Goal: Information Seeking & Learning: Learn about a topic

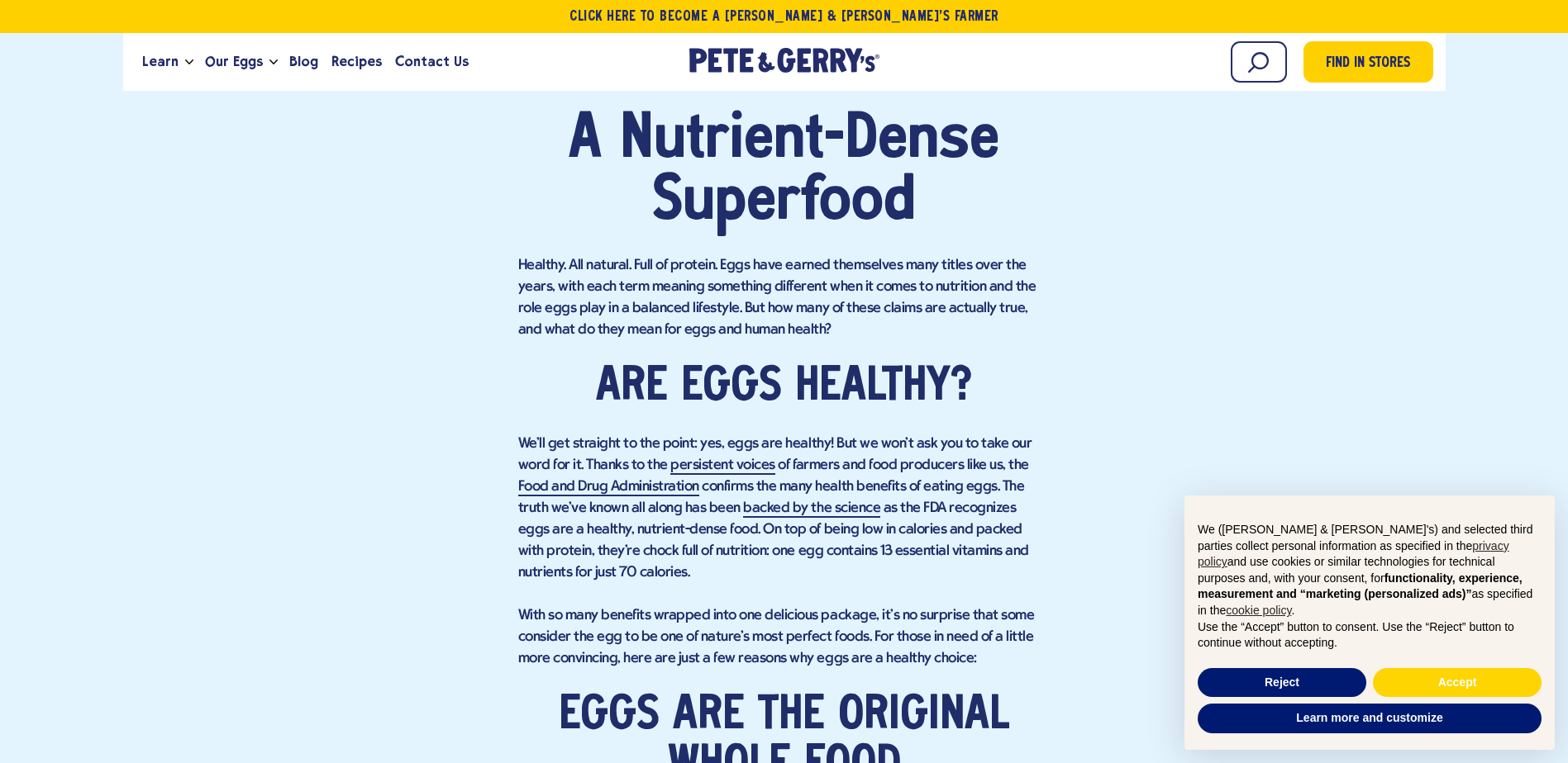
scroll to position [991, 0]
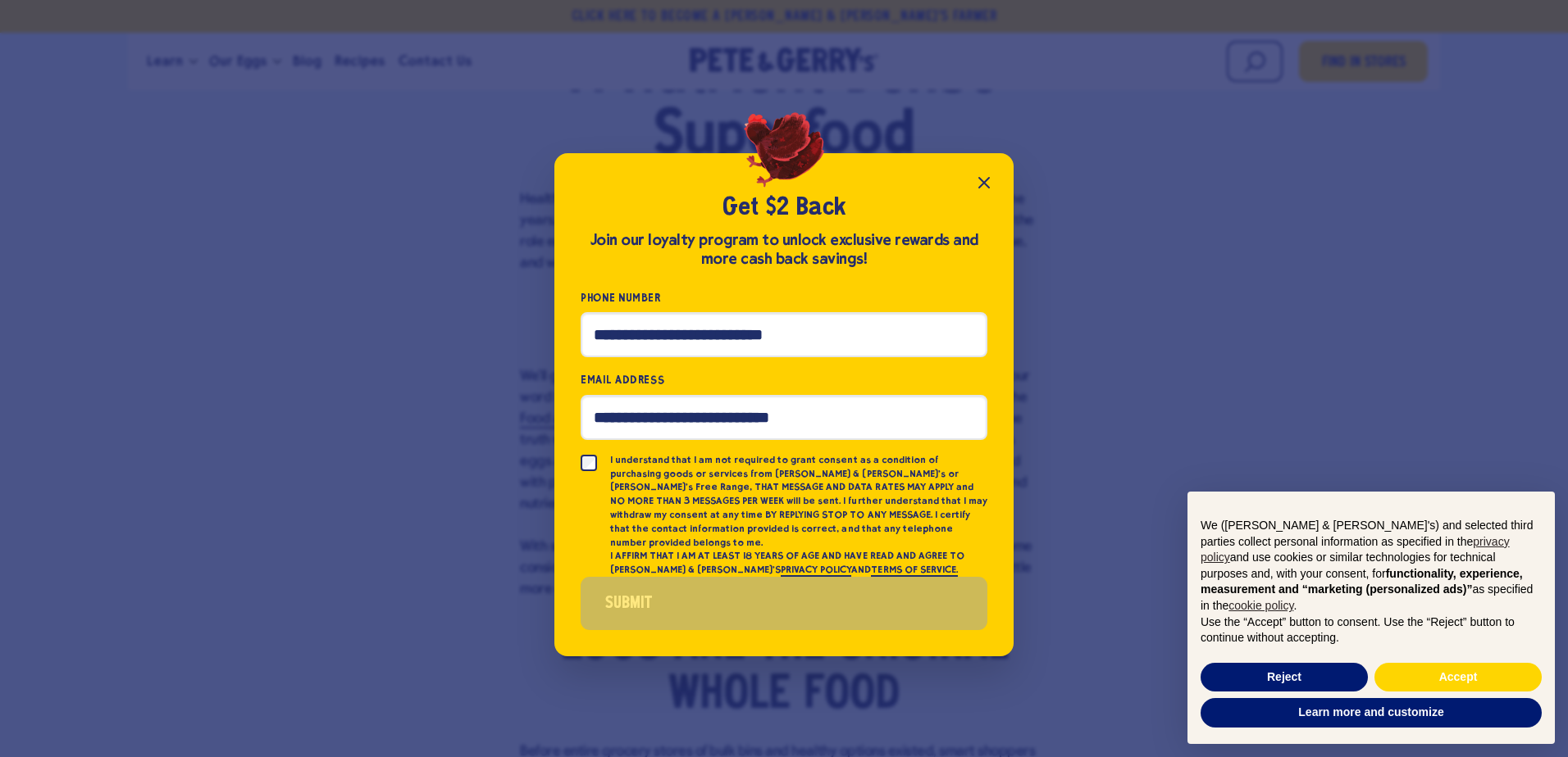
click at [979, 188] on icon "Close popup" at bounding box center [984, 183] width 10 height 10
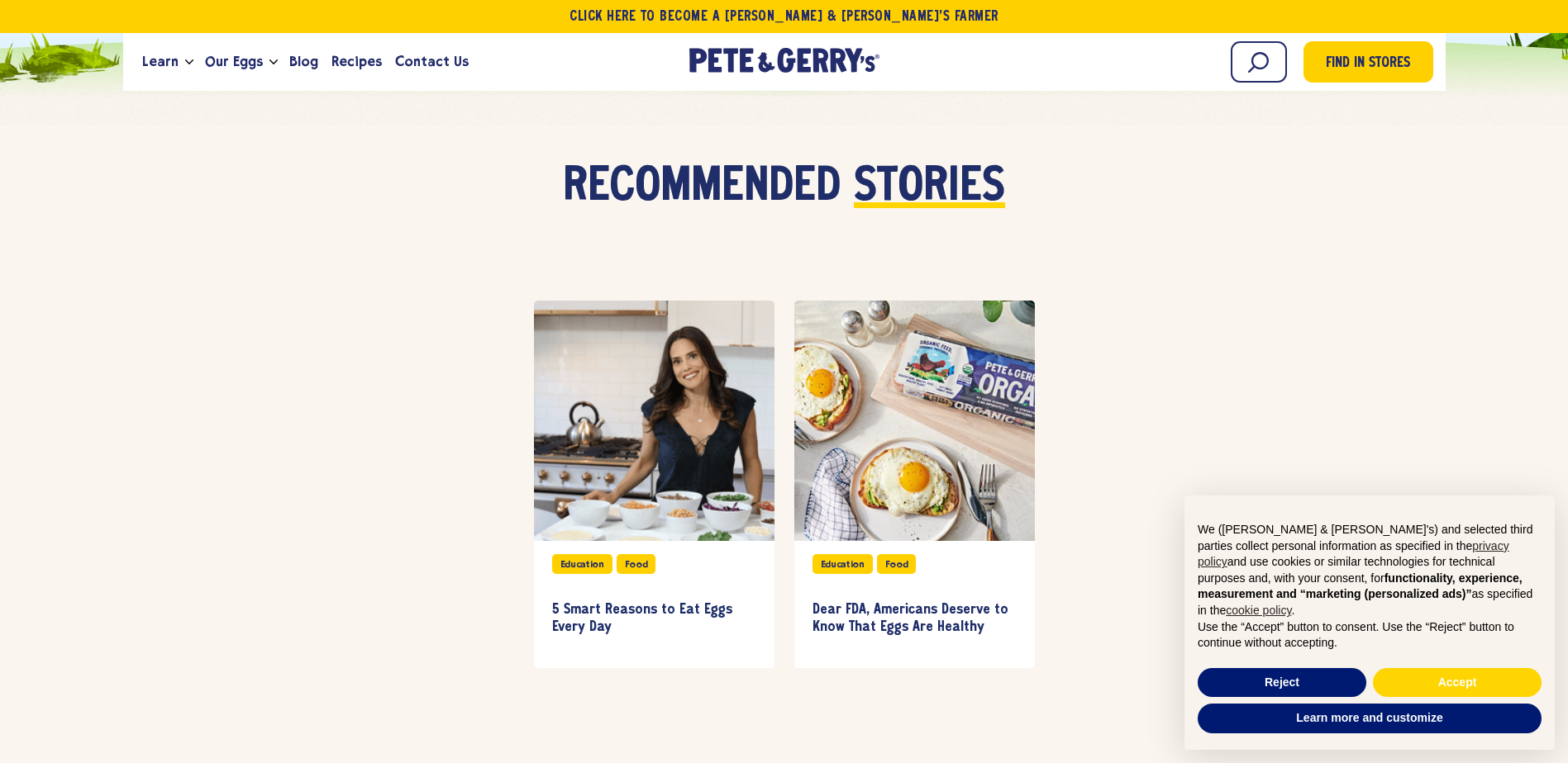
scroll to position [5287, 0]
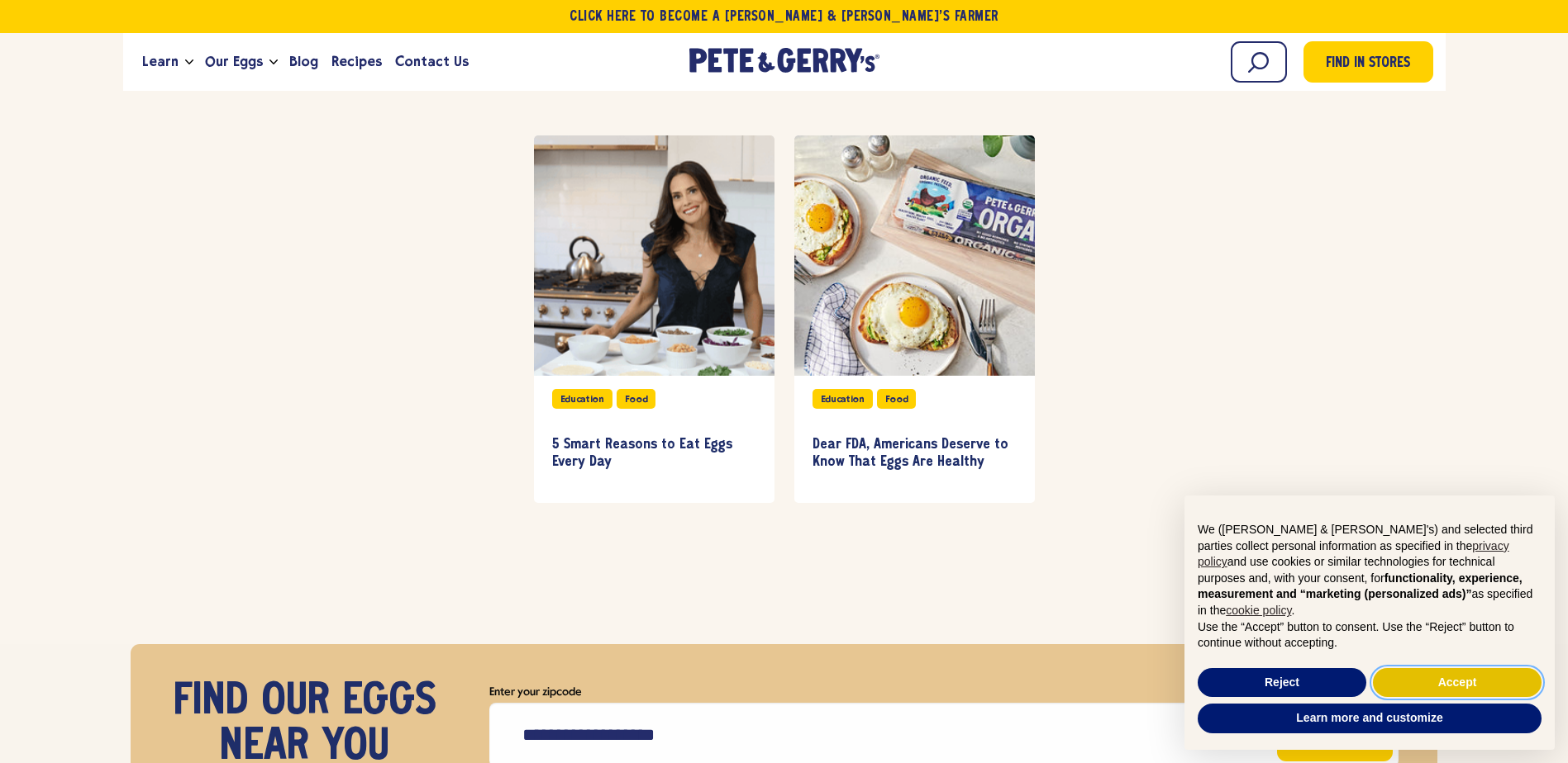
click at [1506, 686] on button "Accept" at bounding box center [1457, 683] width 169 height 30
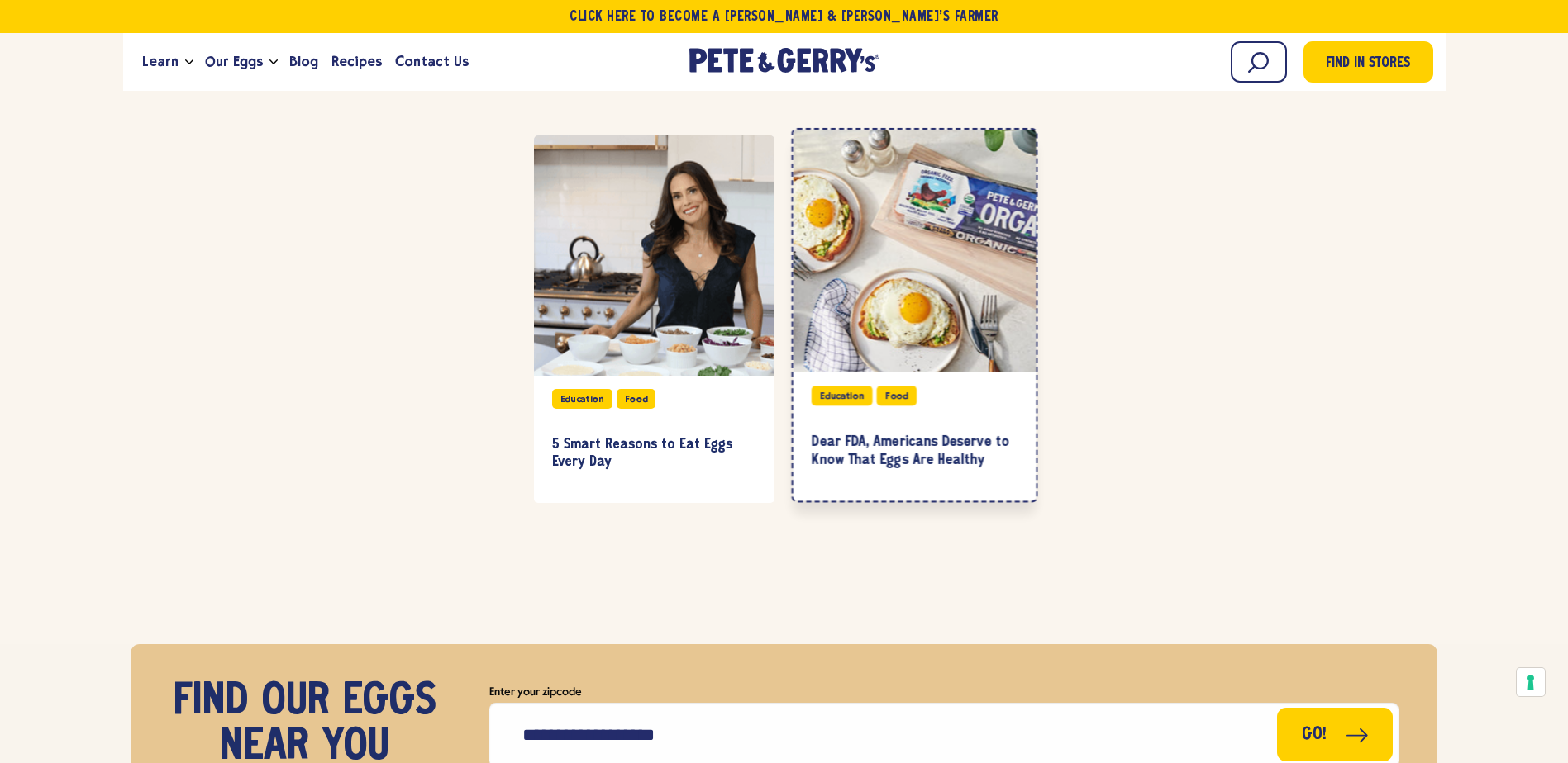
click at [916, 183] on div at bounding box center [913, 250] width 243 height 243
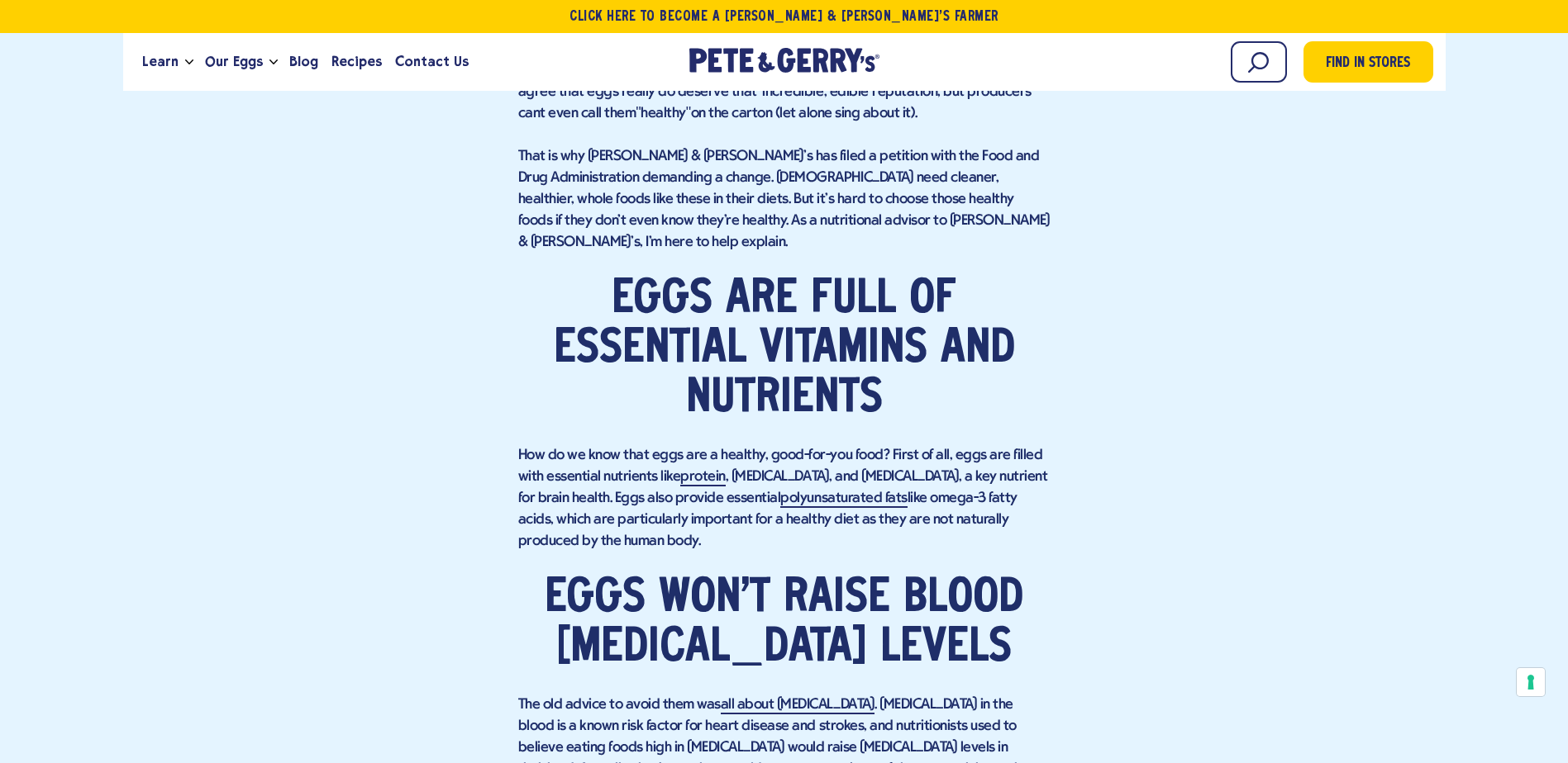
scroll to position [1818, 0]
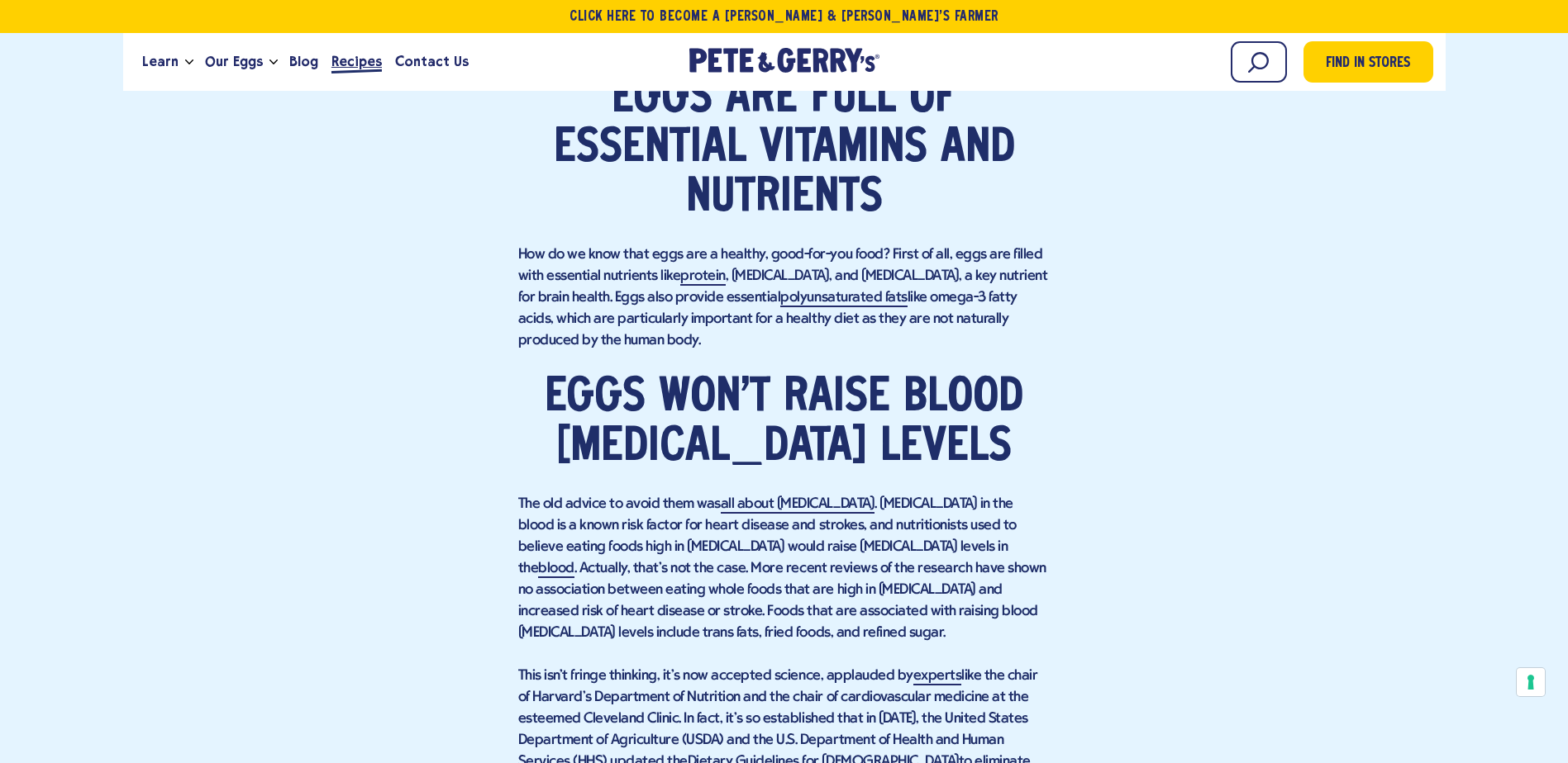
click at [346, 60] on span "Recipes" at bounding box center [356, 61] width 50 height 20
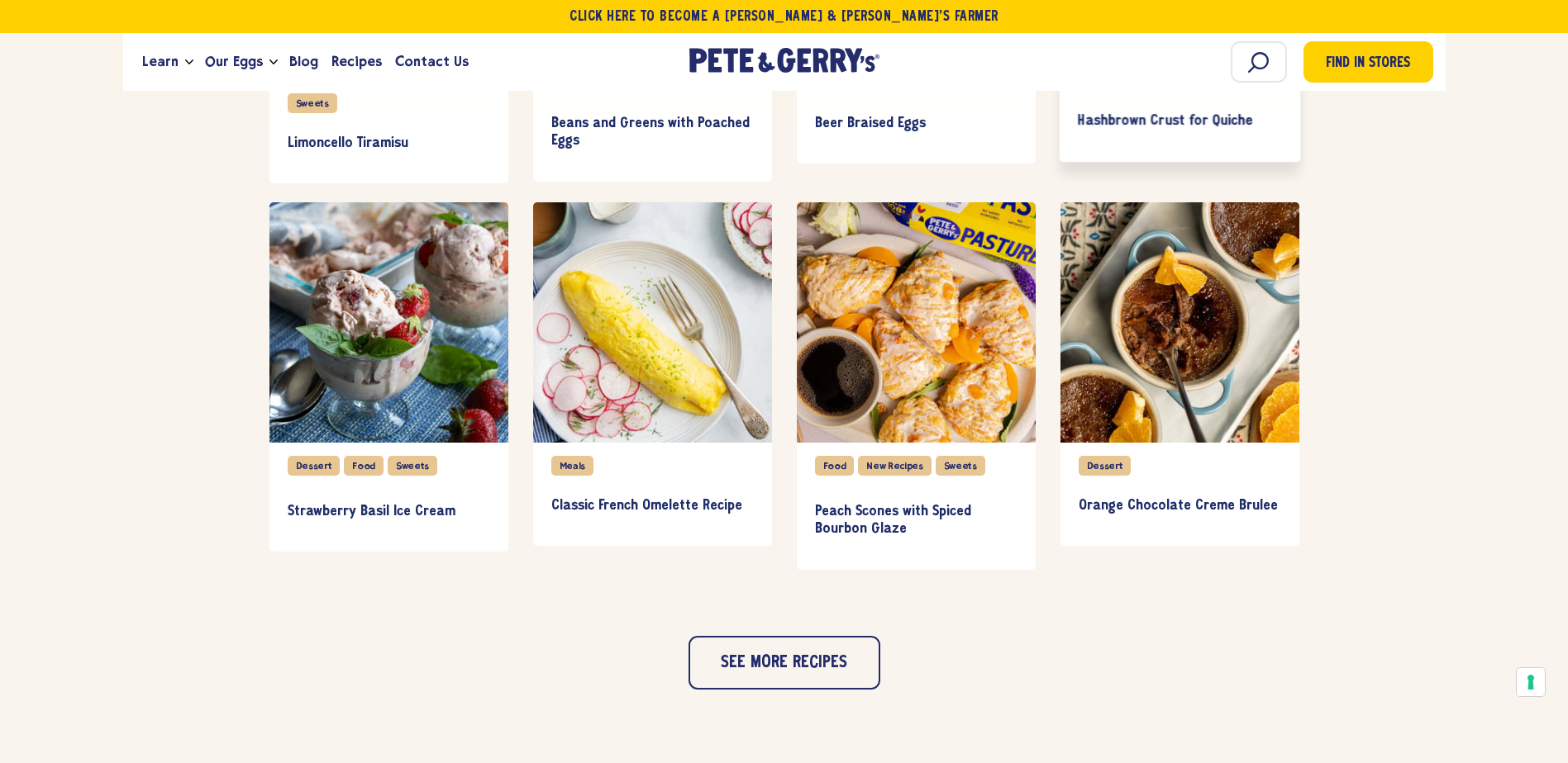
scroll to position [1487, 0]
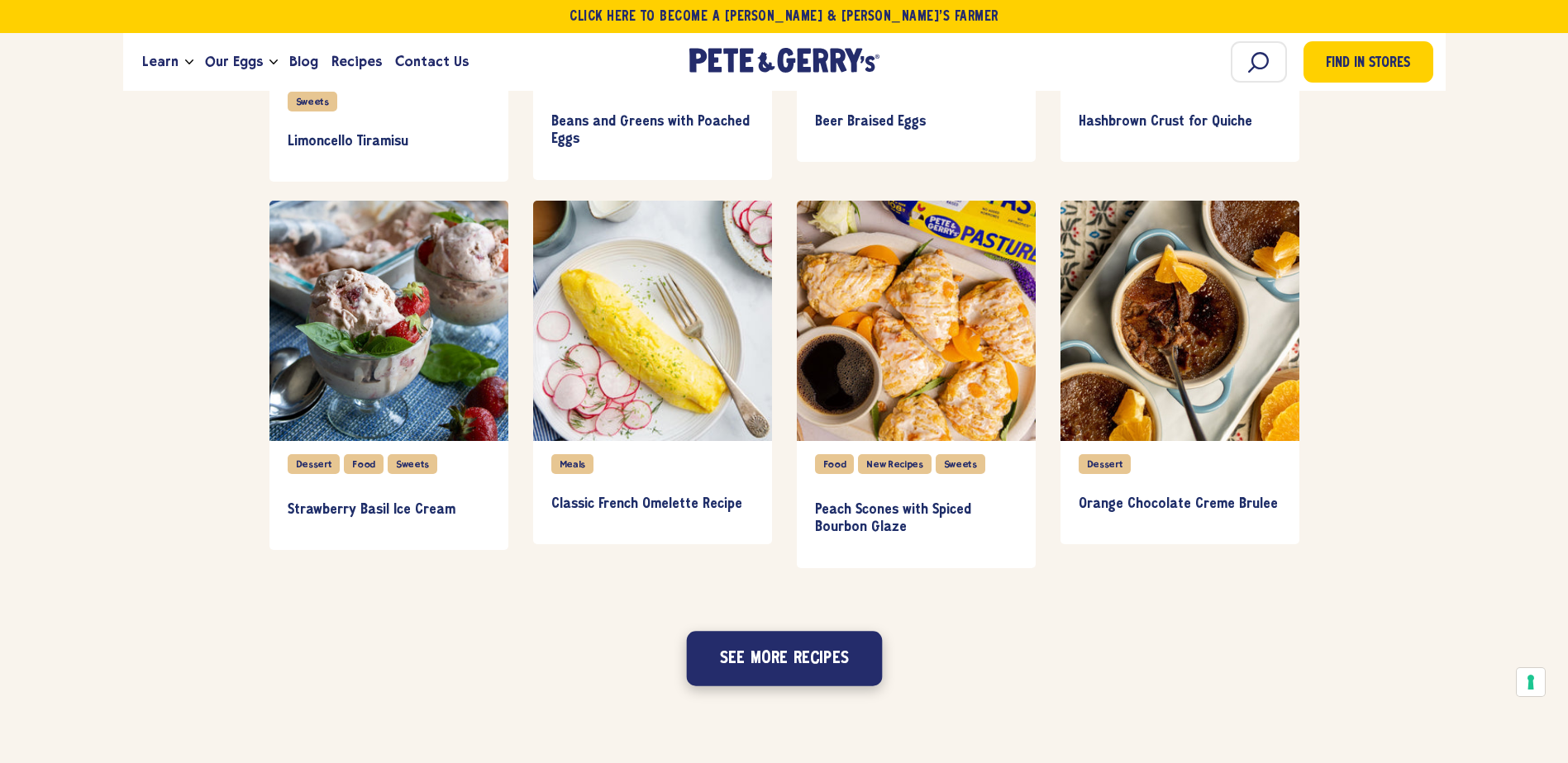
click at [844, 676] on button "See more recipes" at bounding box center [784, 658] width 196 height 54
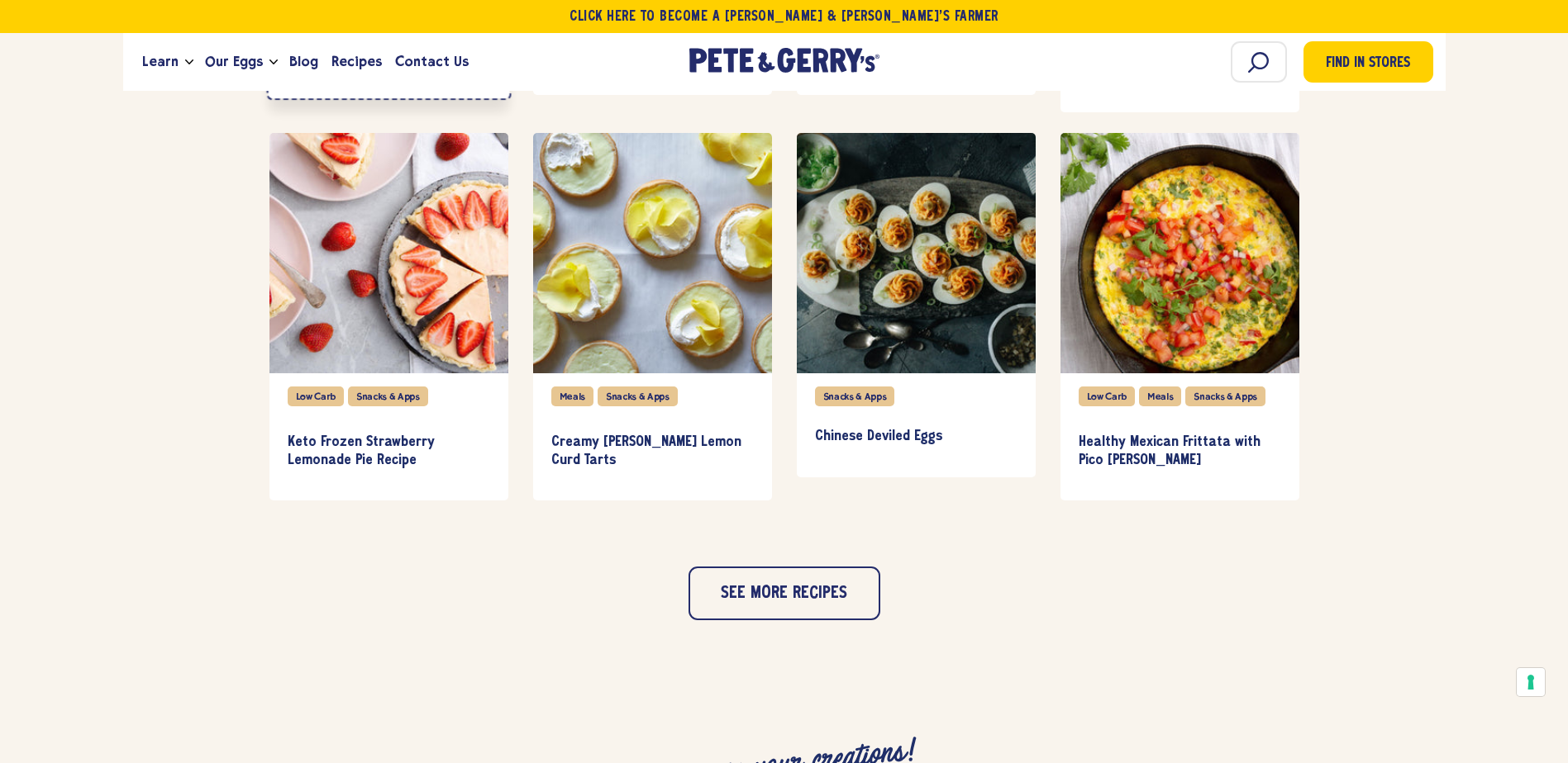
scroll to position [2314, 0]
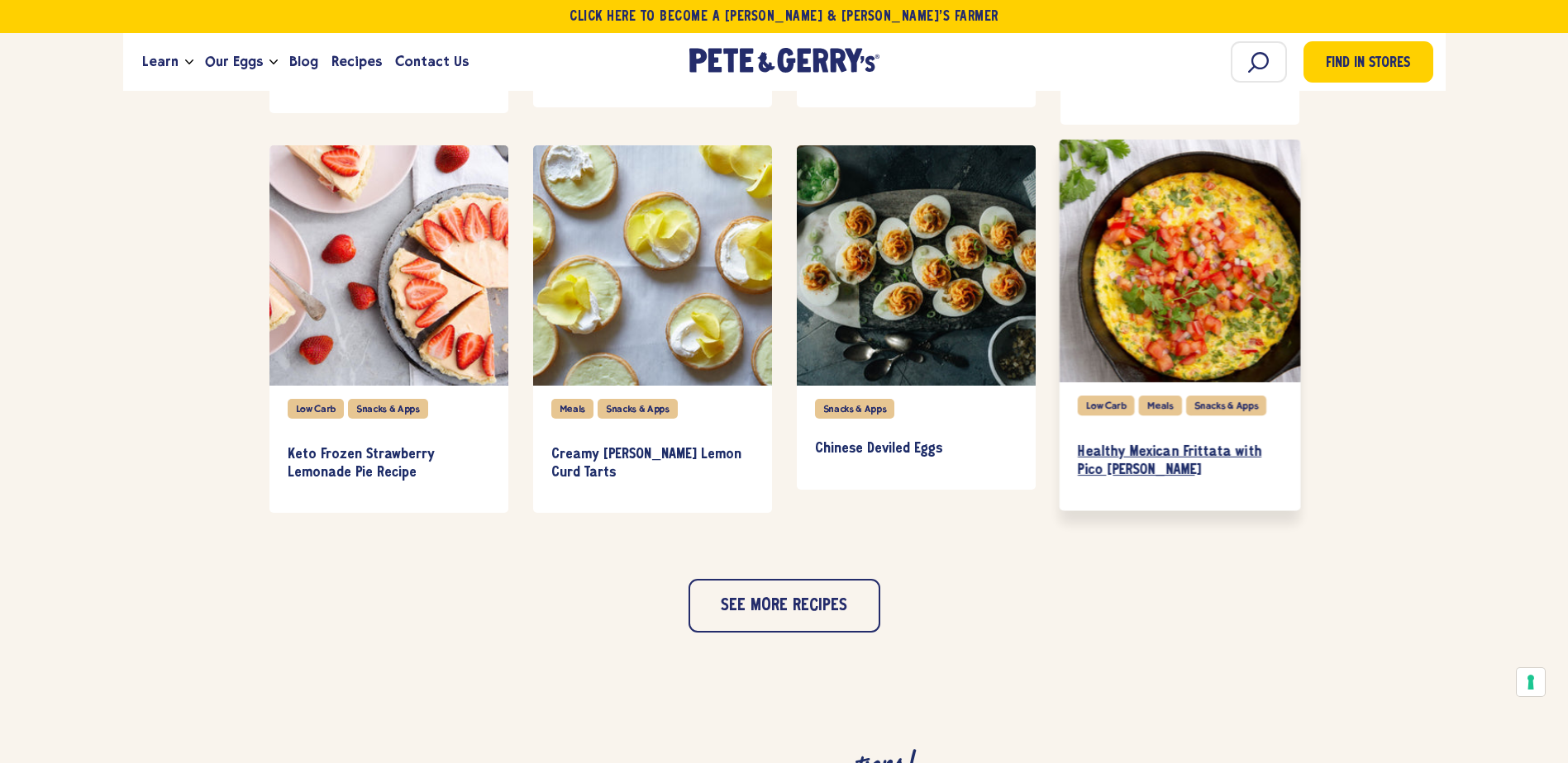
click at [1129, 475] on h3 "Healthy Mexican Frittata with Pico [PERSON_NAME]" at bounding box center [1179, 462] width 204 height 37
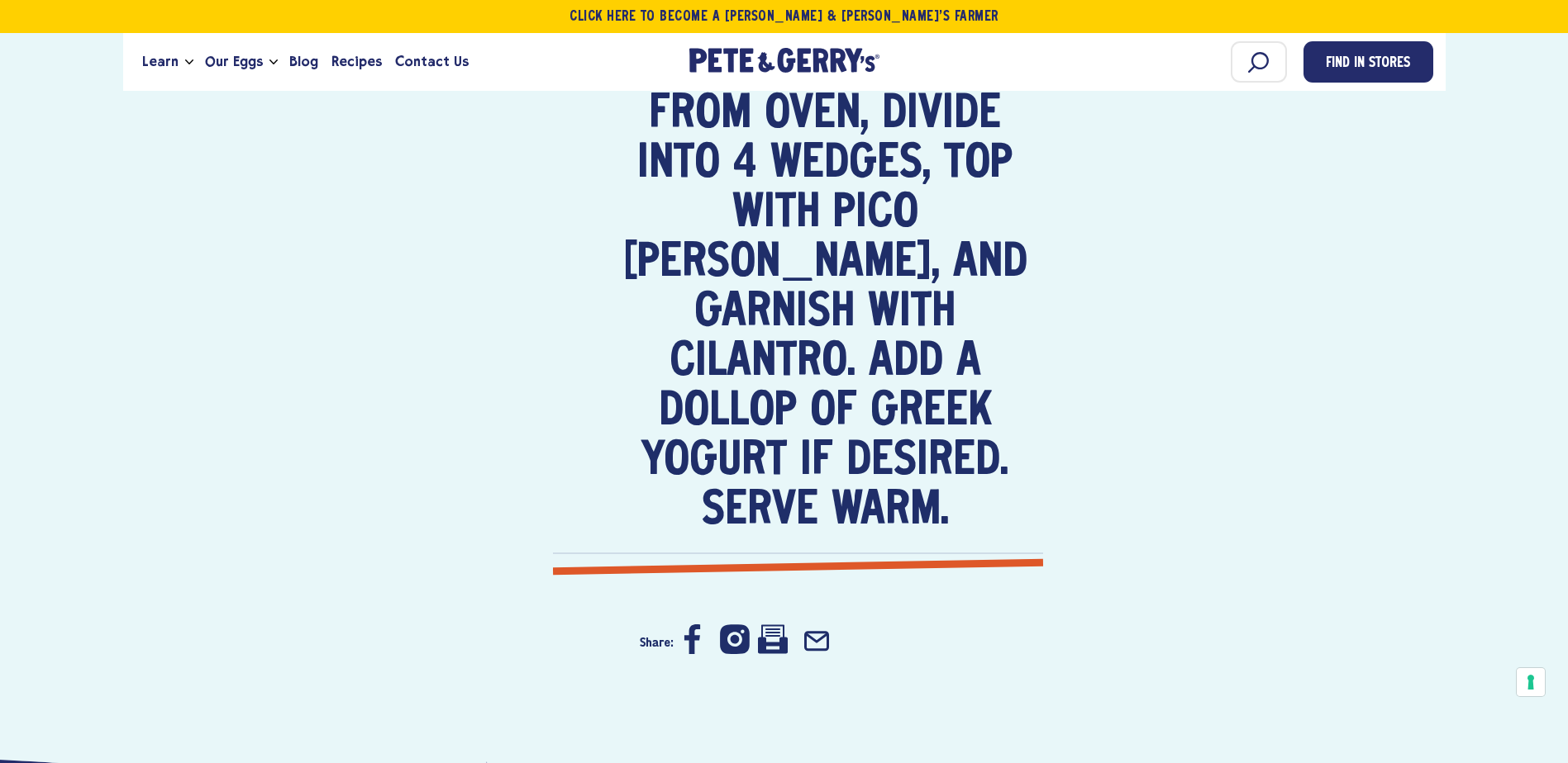
scroll to position [3718, 0]
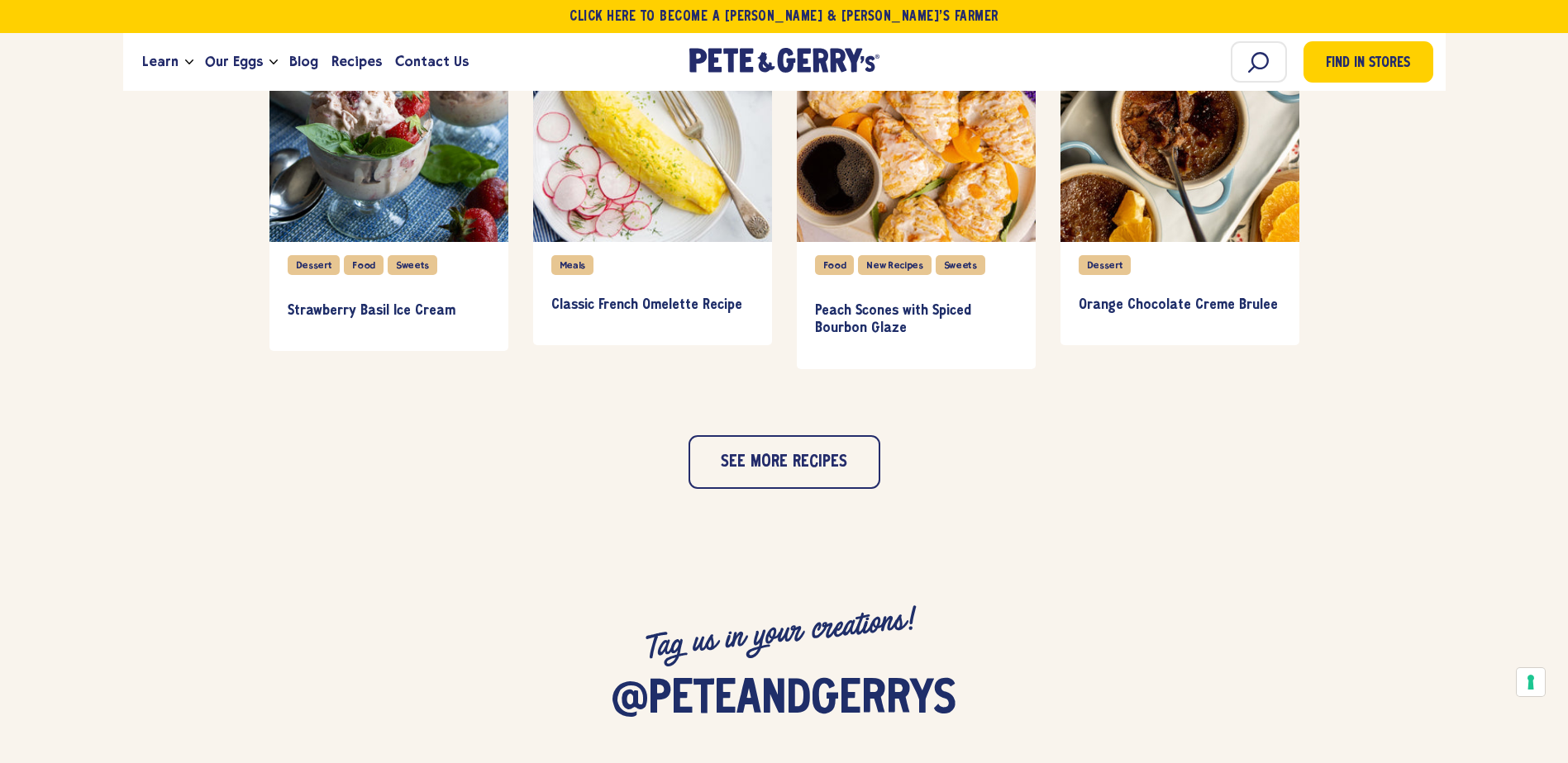
scroll to position [1735, 0]
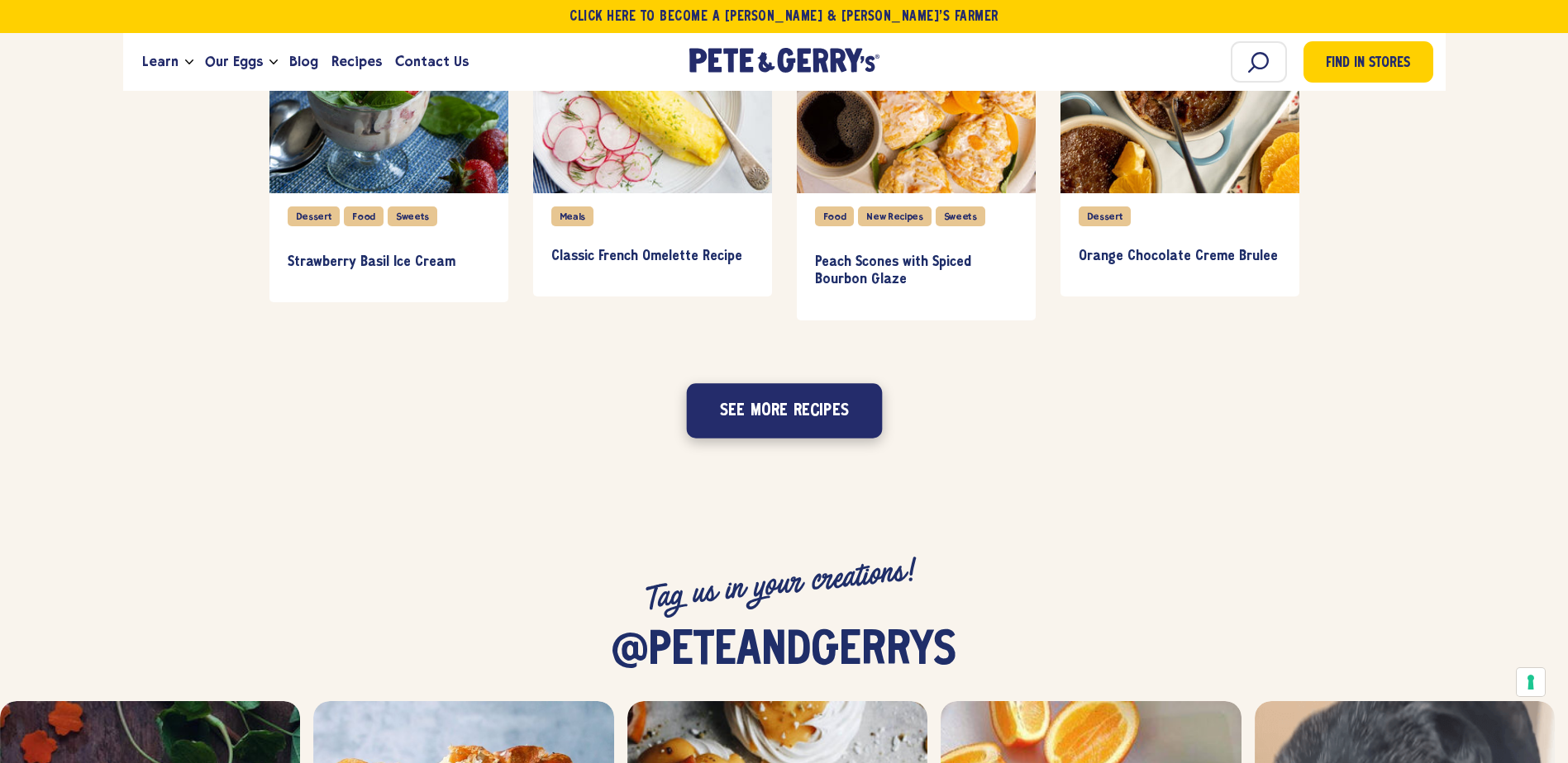
click at [837, 400] on button "See more recipes" at bounding box center [784, 410] width 196 height 54
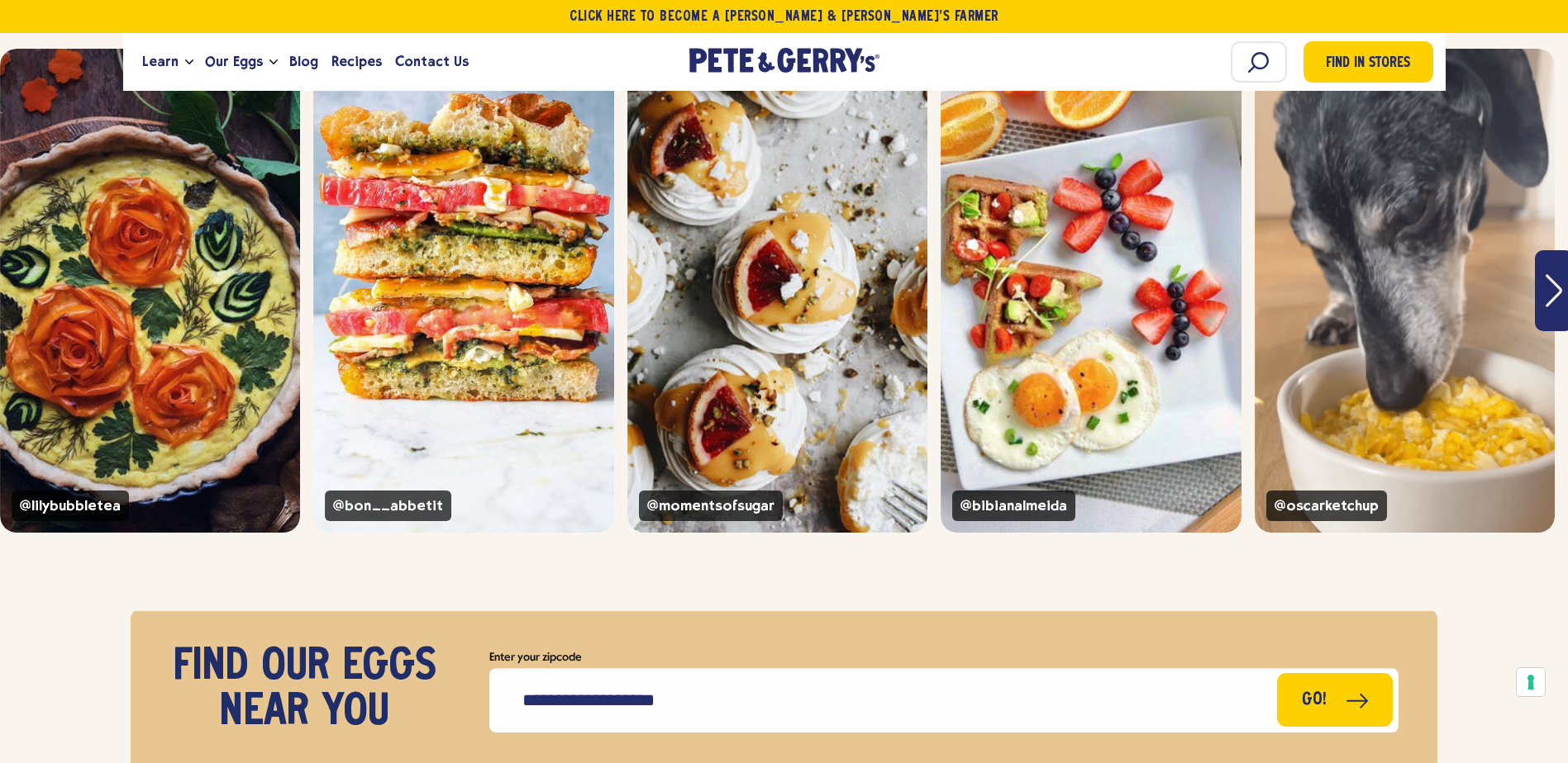
scroll to position [3175, 0]
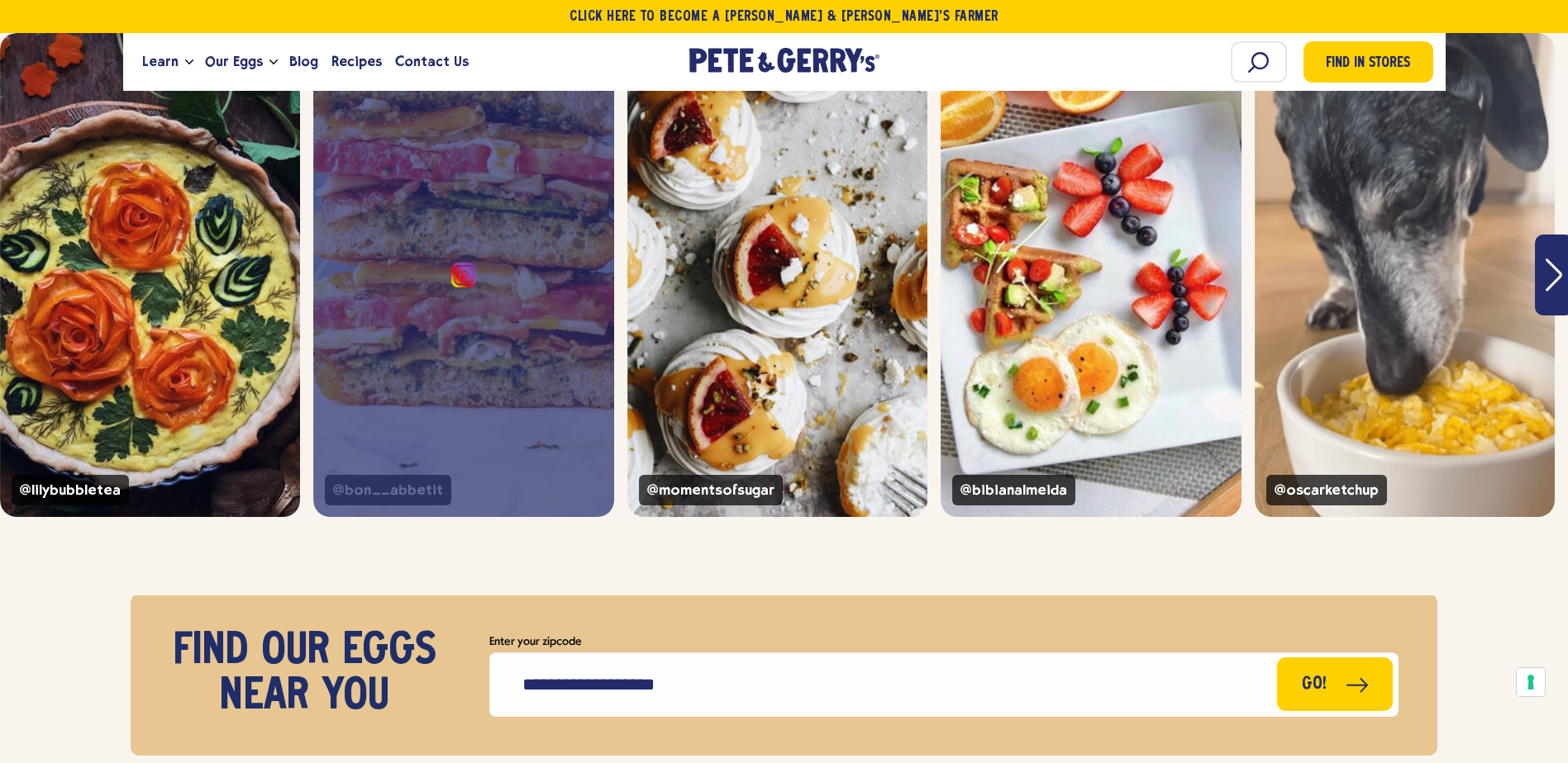
click at [543, 207] on div "@bon__abbetit" at bounding box center [463, 275] width 300 height 485
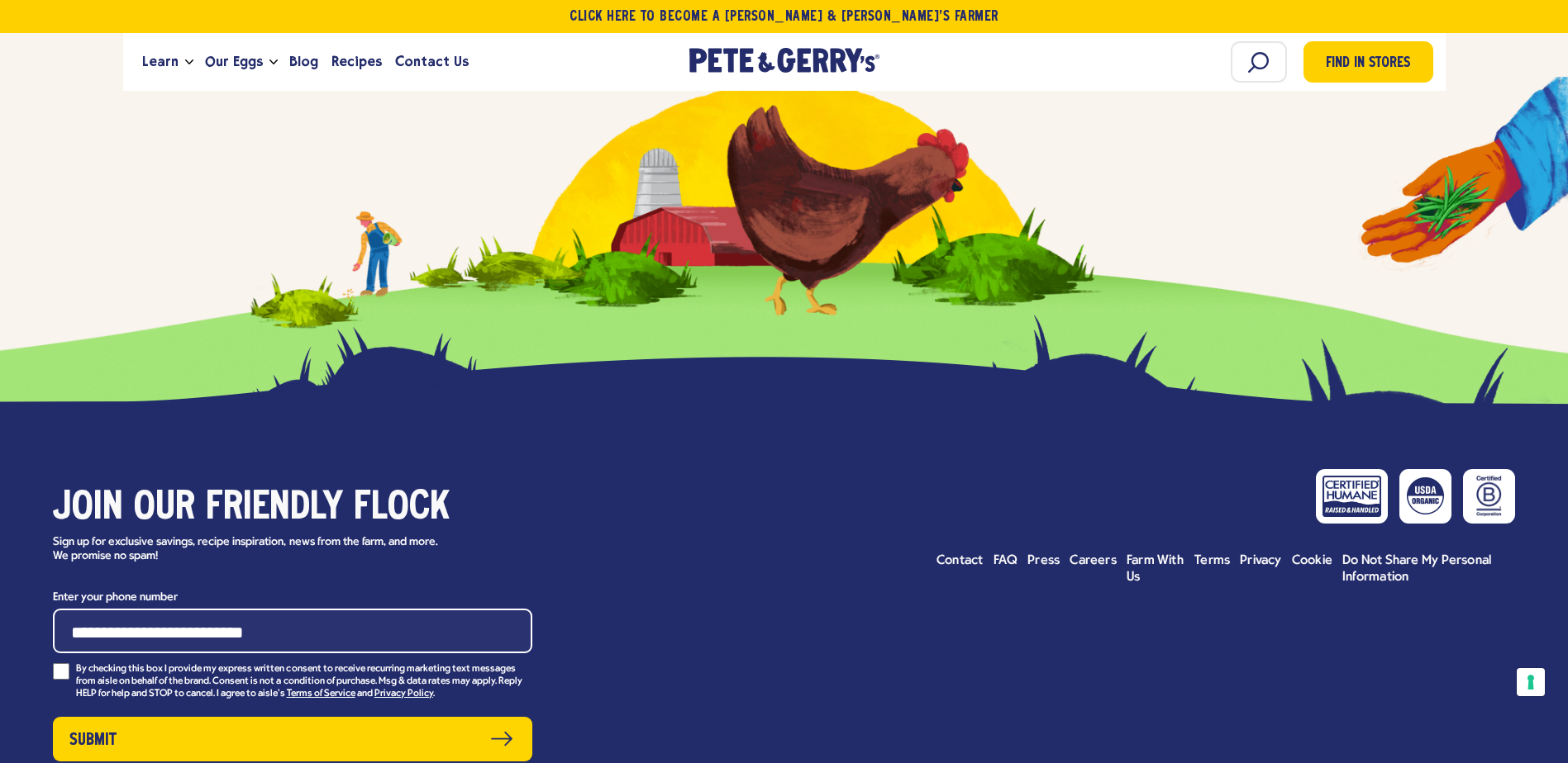
scroll to position [4084, 0]
